Goal: Navigation & Orientation: Find specific page/section

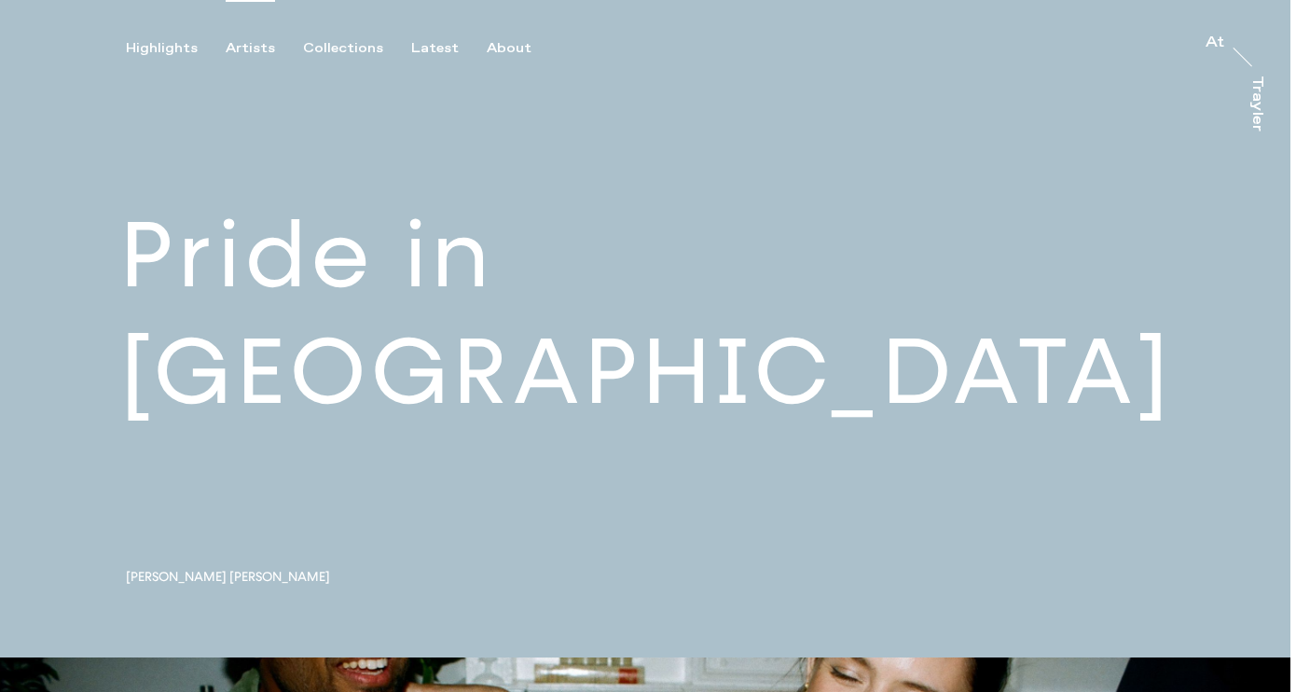
click at [254, 46] on div "Artists" at bounding box center [250, 48] width 49 height 17
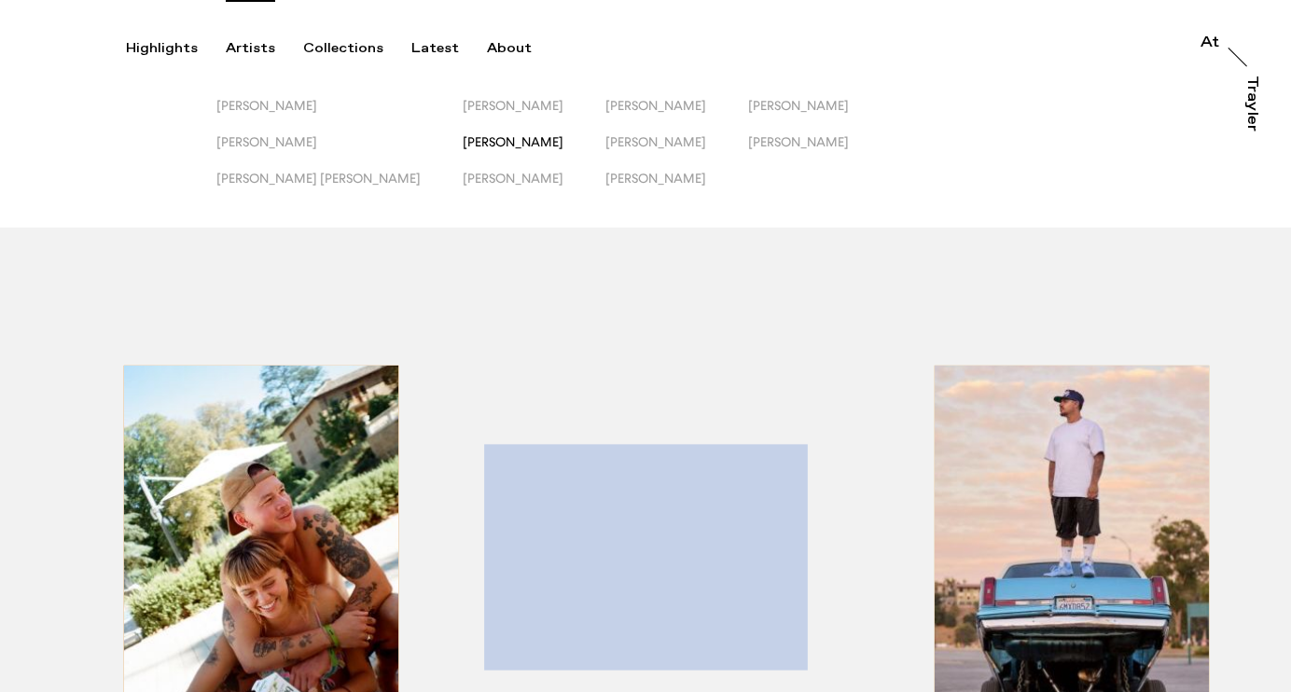
click at [463, 142] on span "[PERSON_NAME]" at bounding box center [513, 141] width 101 height 15
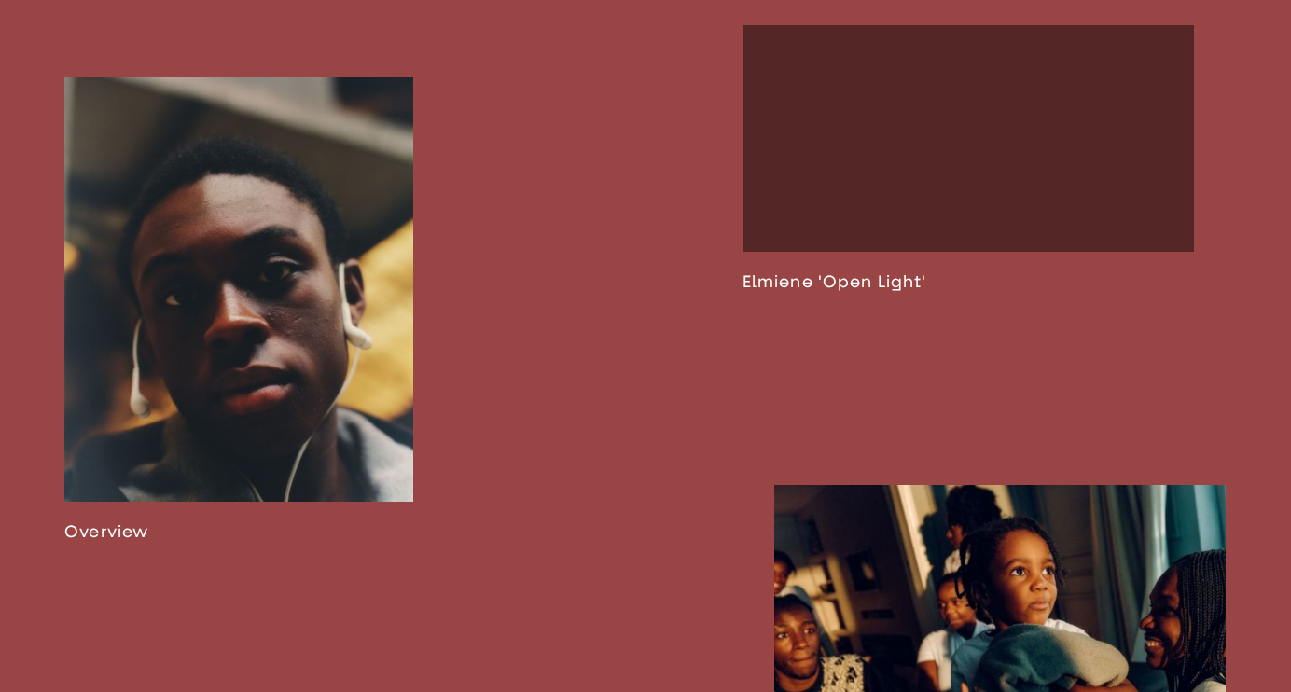
scroll to position [1133, 0]
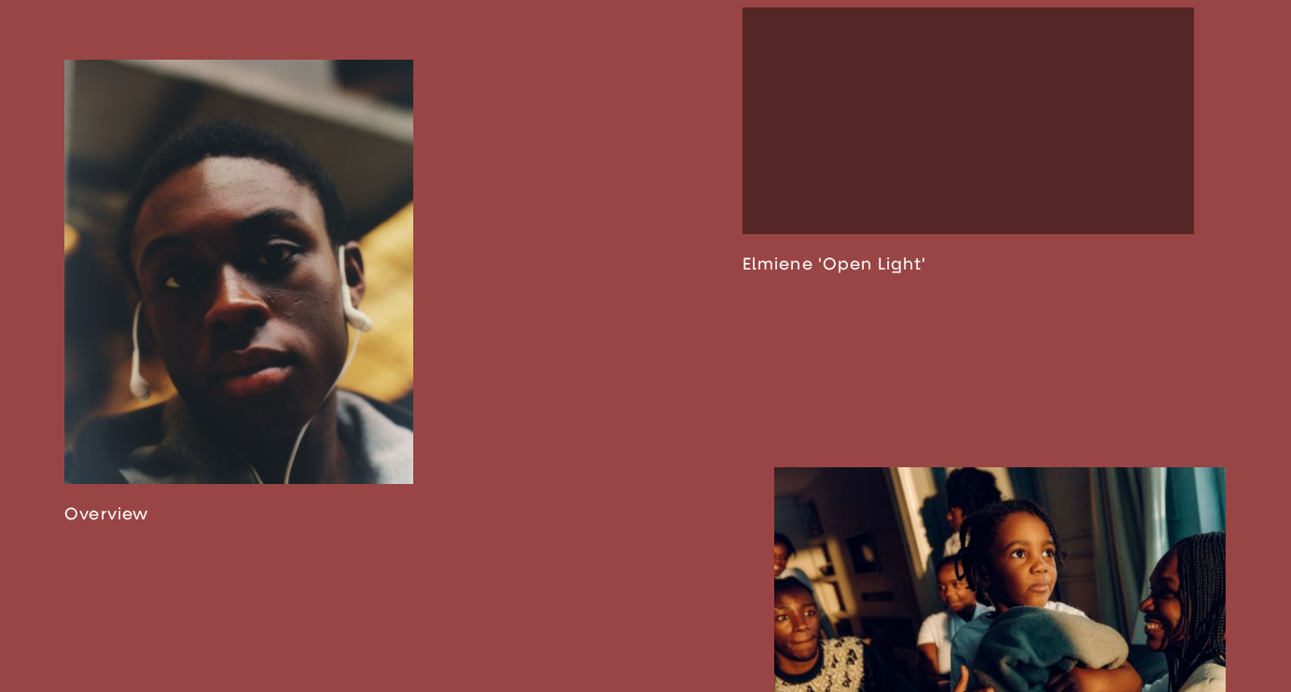
click at [261, 301] on link at bounding box center [238, 292] width 349 height 464
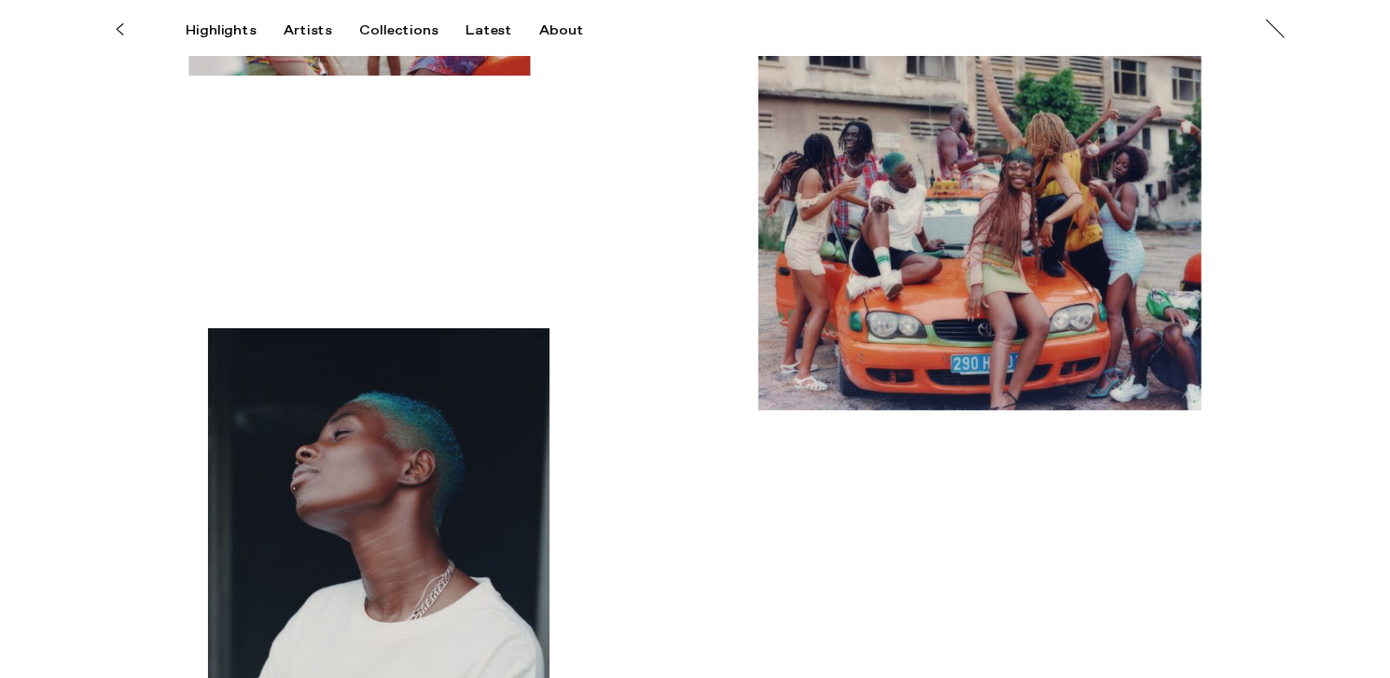
scroll to position [9403, 0]
